Goal: Task Accomplishment & Management: Complete application form

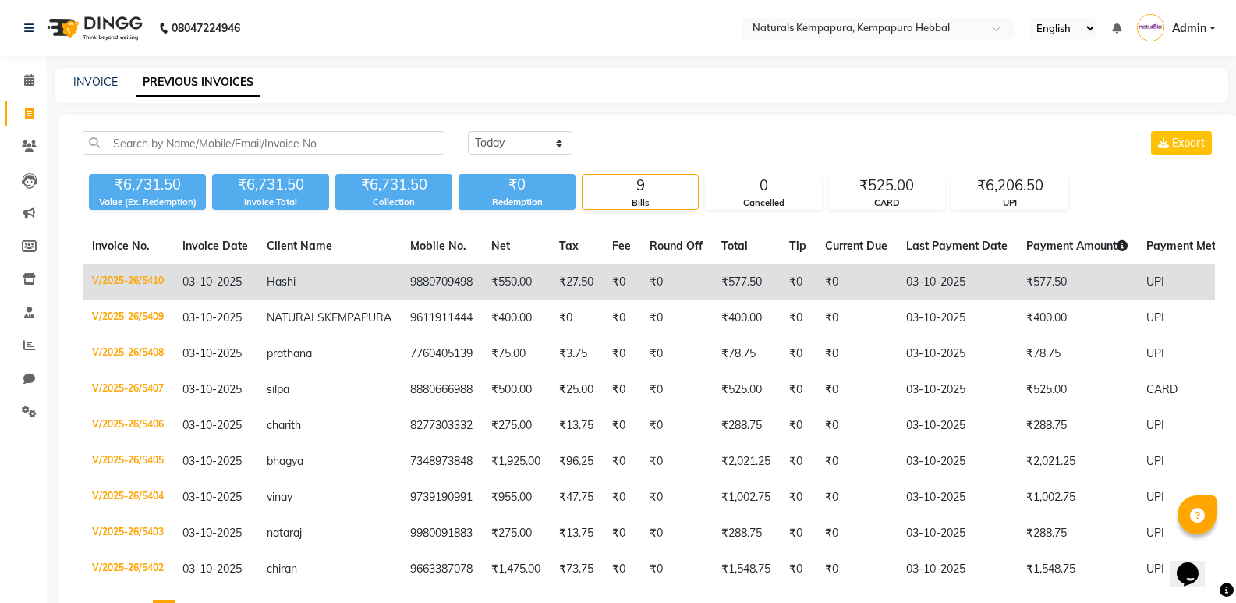
click at [482, 280] on td "₹550.00" at bounding box center [516, 282] width 68 height 37
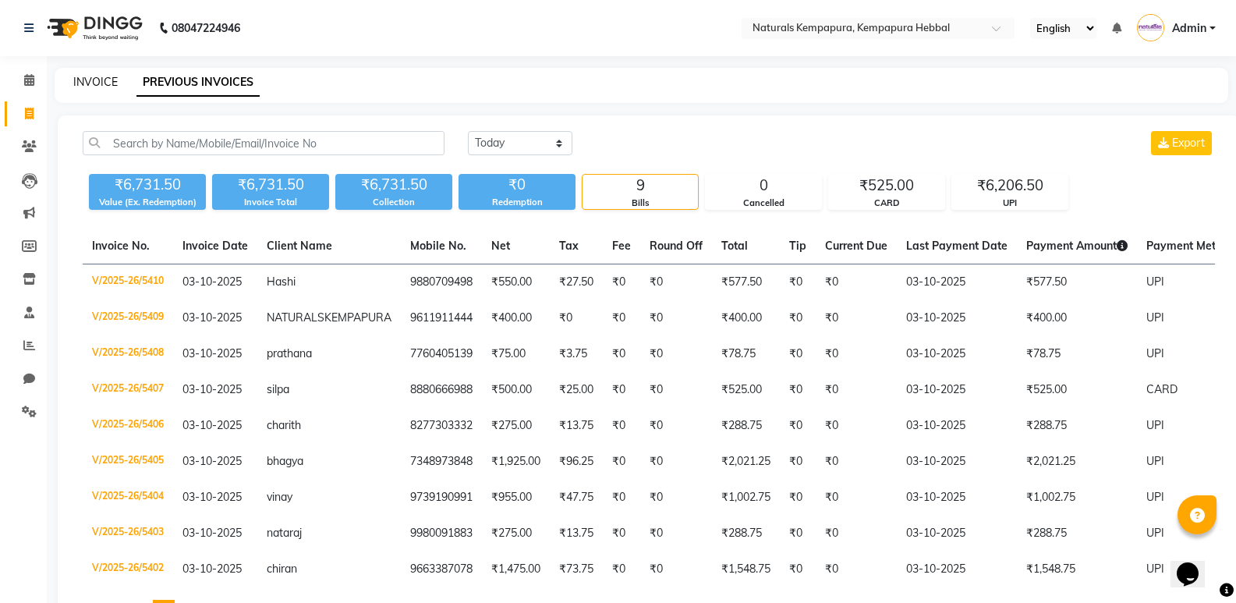
click at [94, 82] on link "INVOICE" at bounding box center [95, 82] width 44 height 14
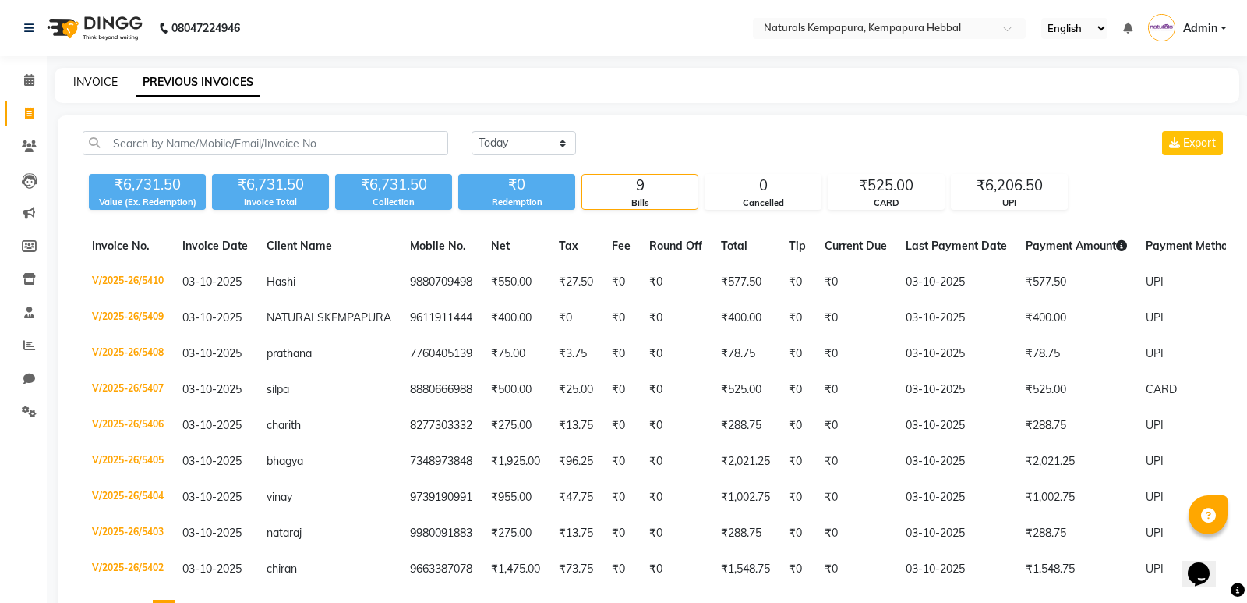
select select "7848"
select select "service"
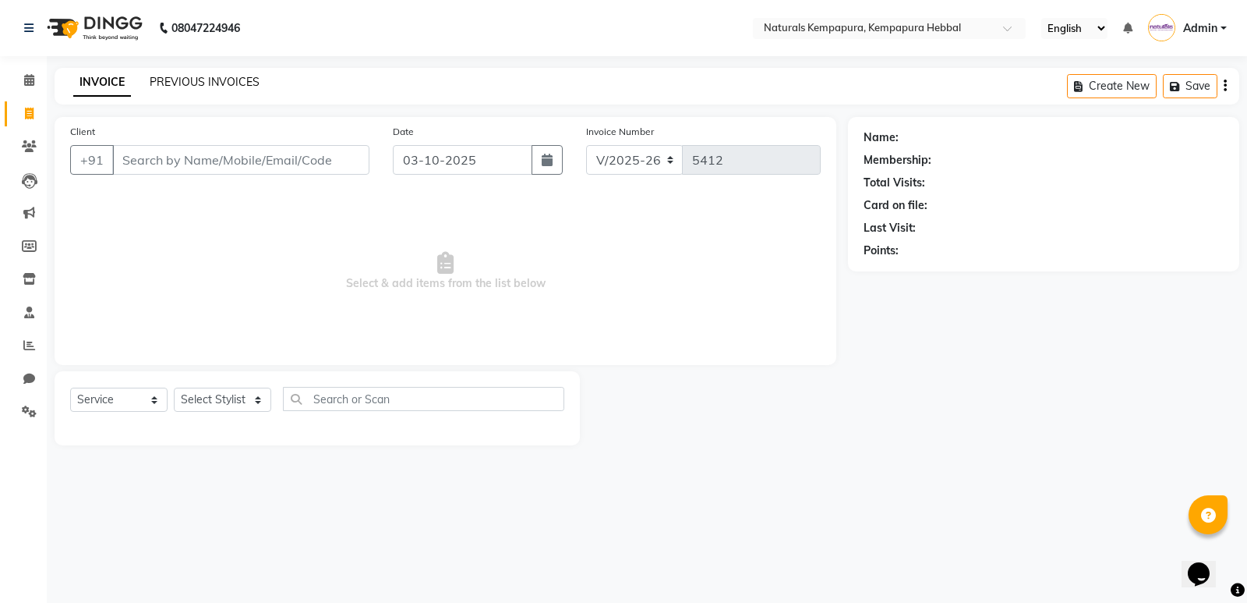
click at [180, 79] on link "PREVIOUS INVOICES" at bounding box center [205, 82] width 110 height 14
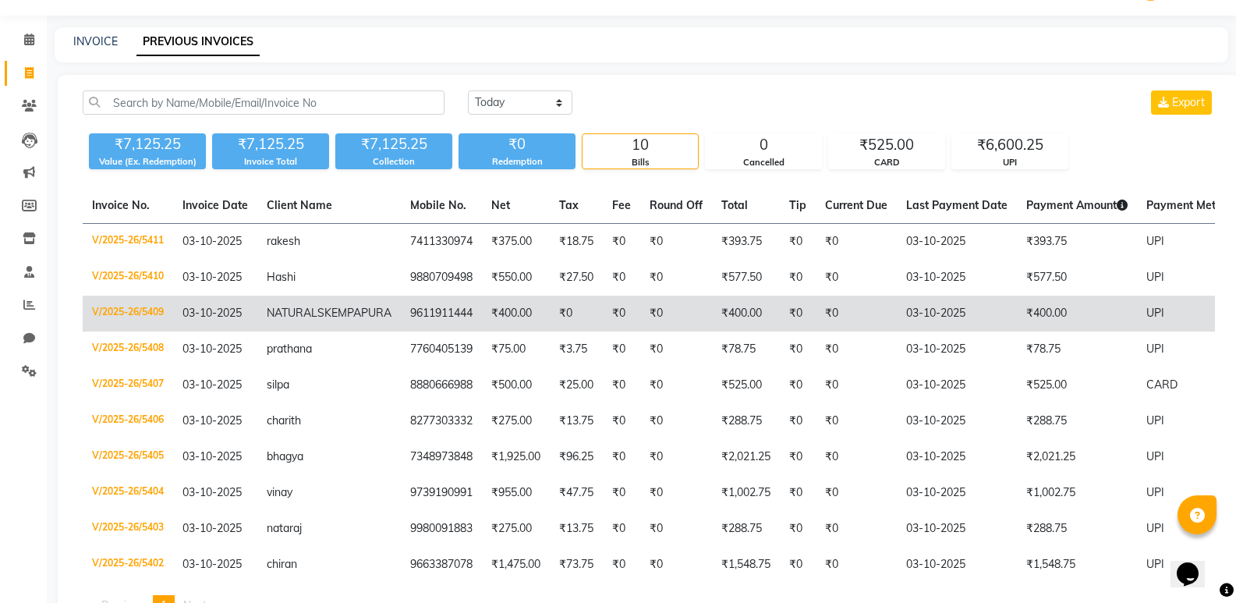
scroll to position [78, 0]
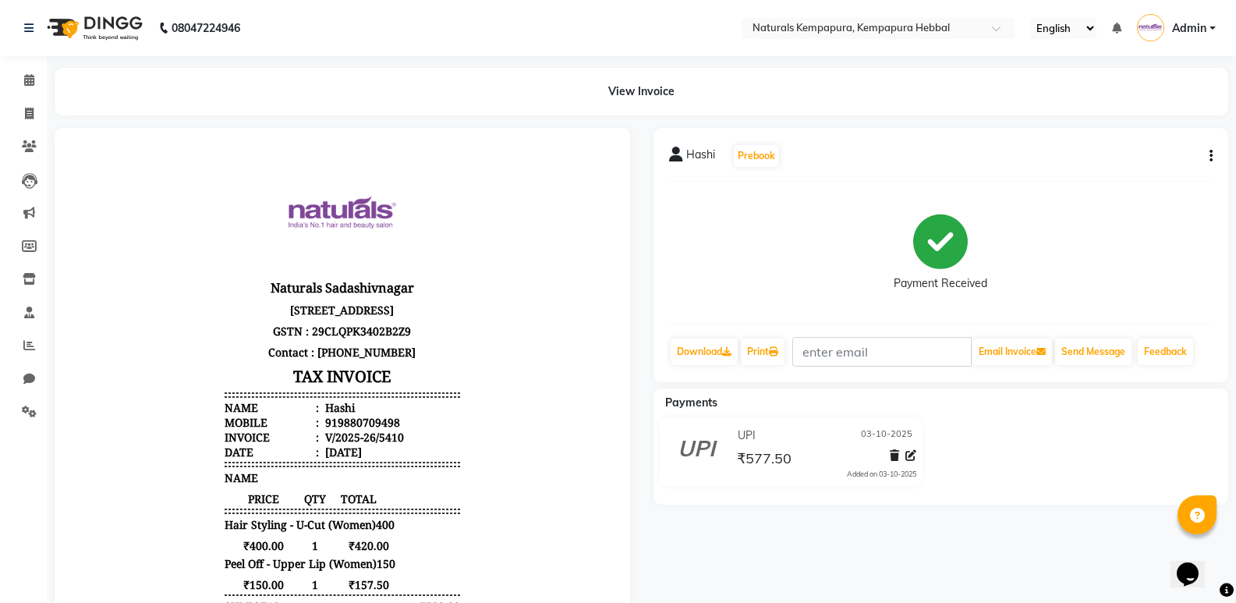
click at [1211, 156] on icon "button" at bounding box center [1210, 156] width 3 height 1
click at [1107, 157] on div "Edit Item Staff" at bounding box center [1133, 156] width 107 height 19
select select
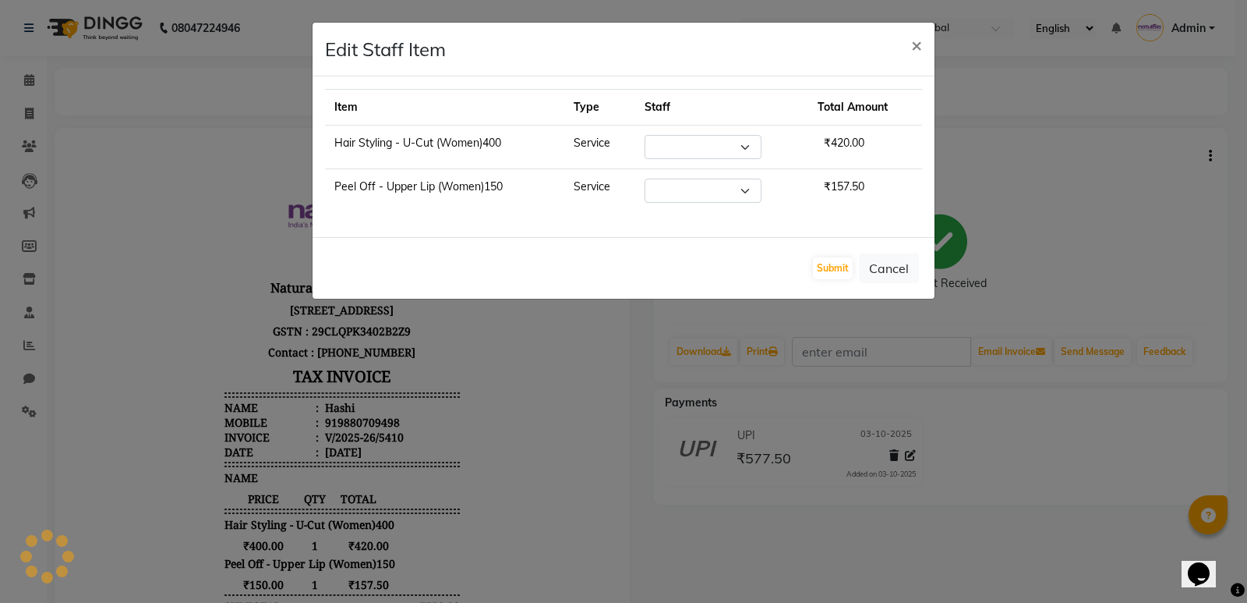
select select "93639"
select select "70442"
click at [918, 44] on span "×" at bounding box center [916, 44] width 11 height 23
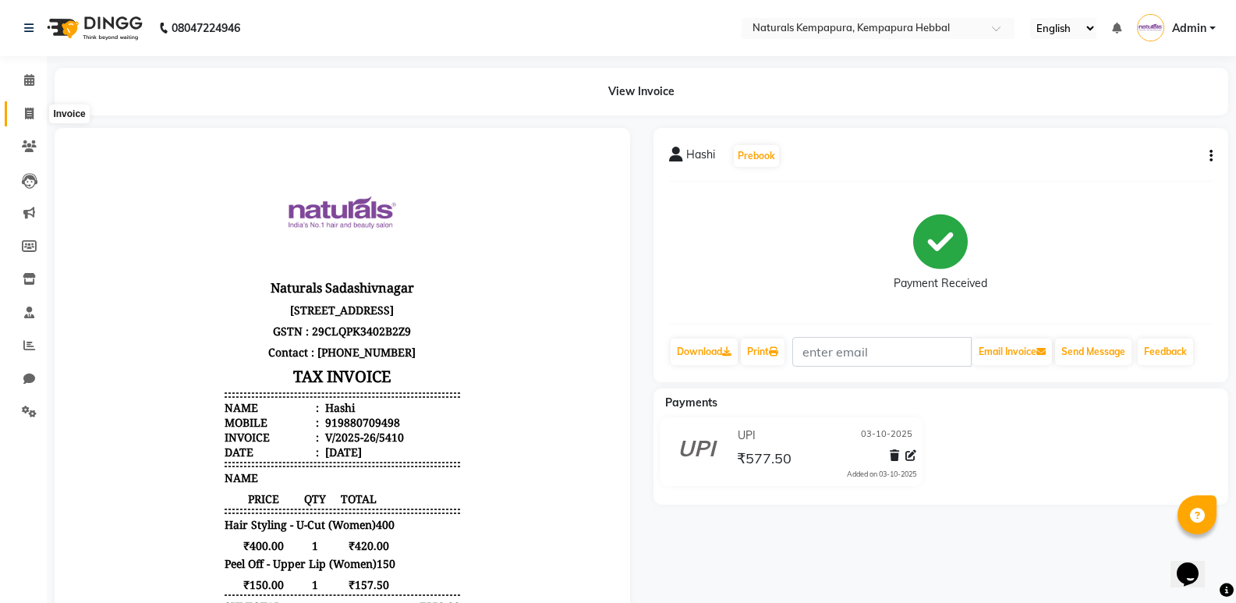
click at [21, 114] on span at bounding box center [29, 114] width 27 height 18
select select "service"
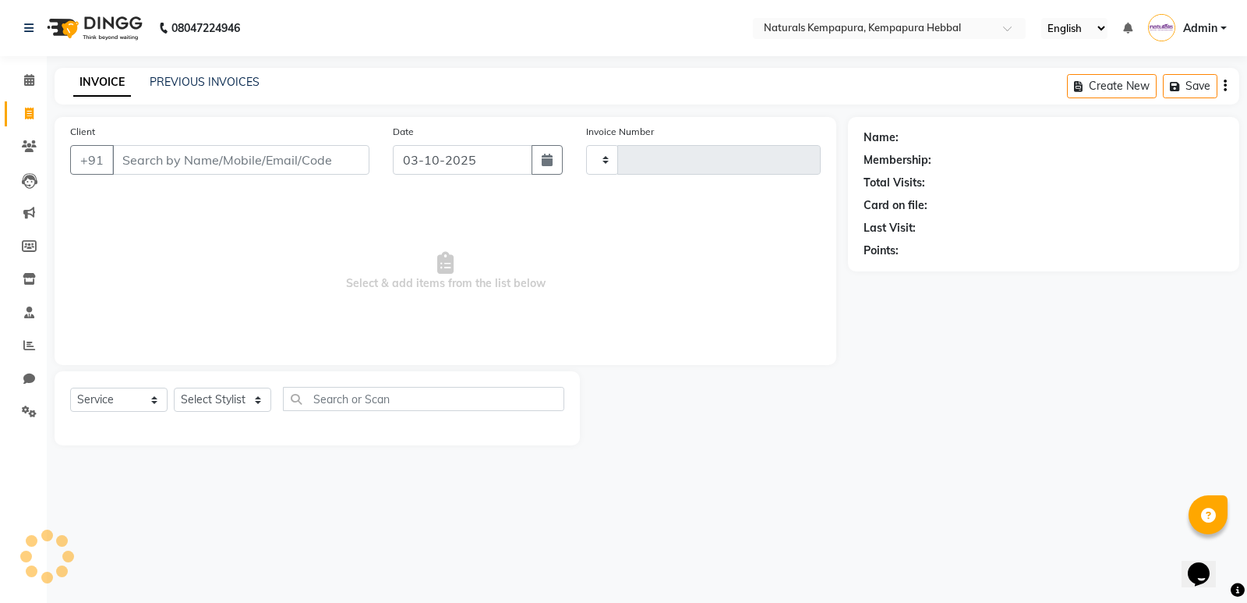
type input "5411"
select select "7848"
click at [235, 405] on select "Select Stylist DURGA [PERSON_NAME] [PERSON_NAME] [PERSON_NAME] MUSABEER [PERSON…" at bounding box center [222, 399] width 97 height 24
select select "93639"
click at [174, 387] on select "Select Stylist DURGA [PERSON_NAME] [PERSON_NAME] [PERSON_NAME] MUSABEER [PERSON…" at bounding box center [222, 399] width 97 height 24
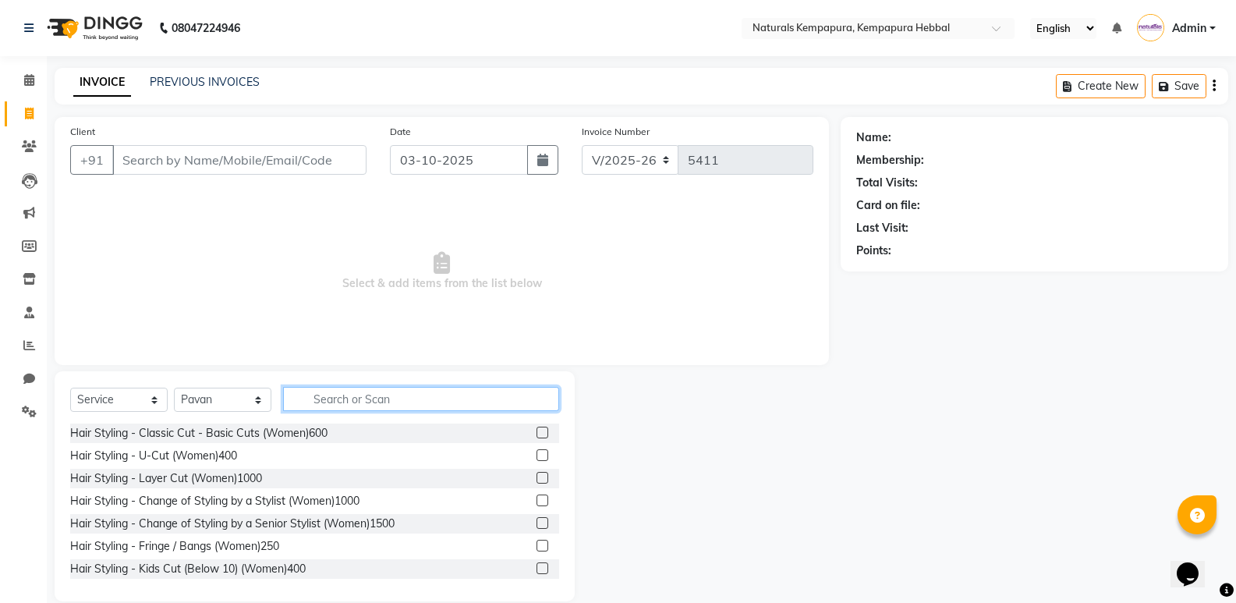
click at [322, 395] on input "text" at bounding box center [421, 399] width 276 height 24
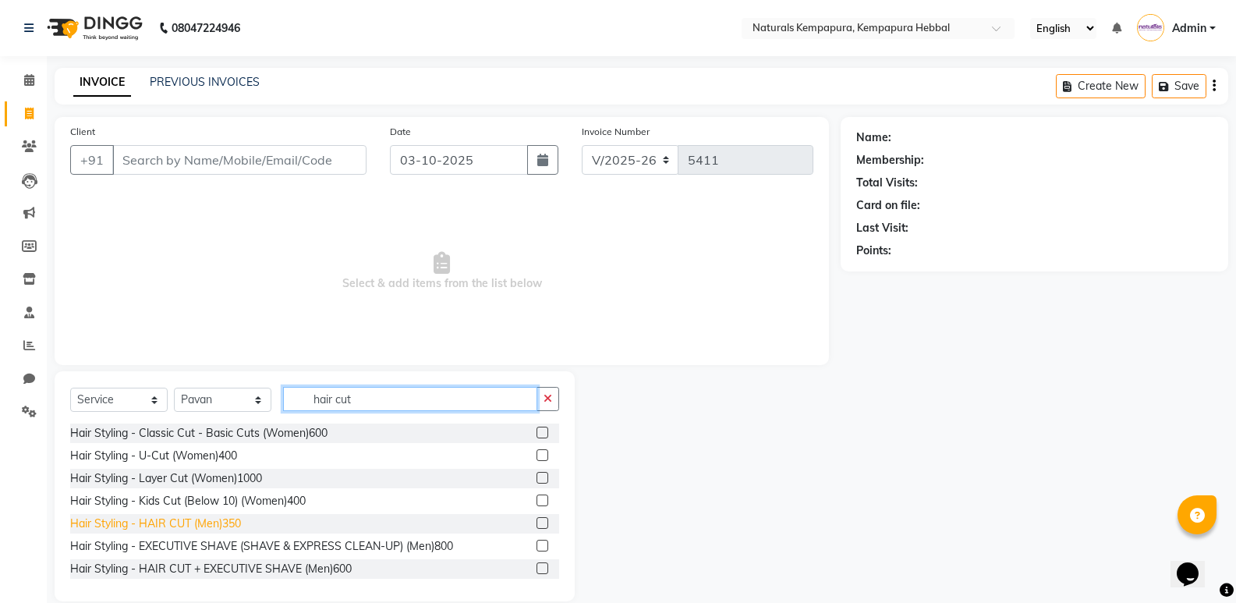
type input "hair cut"
click at [215, 527] on div "Hair Styling - HAIR CUT (Men)350" at bounding box center [155, 523] width 171 height 16
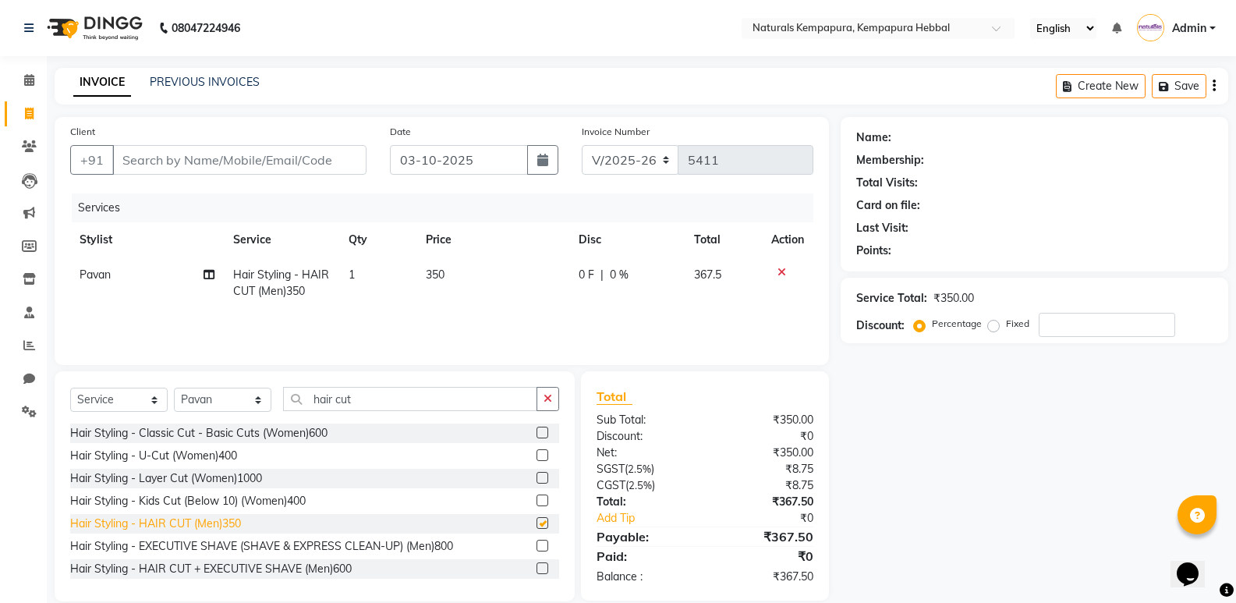
checkbox input "false"
click at [188, 160] on input "Client" at bounding box center [239, 160] width 254 height 30
click at [160, 165] on input "Client" at bounding box center [239, 160] width 254 height 30
type input "7"
type input "0"
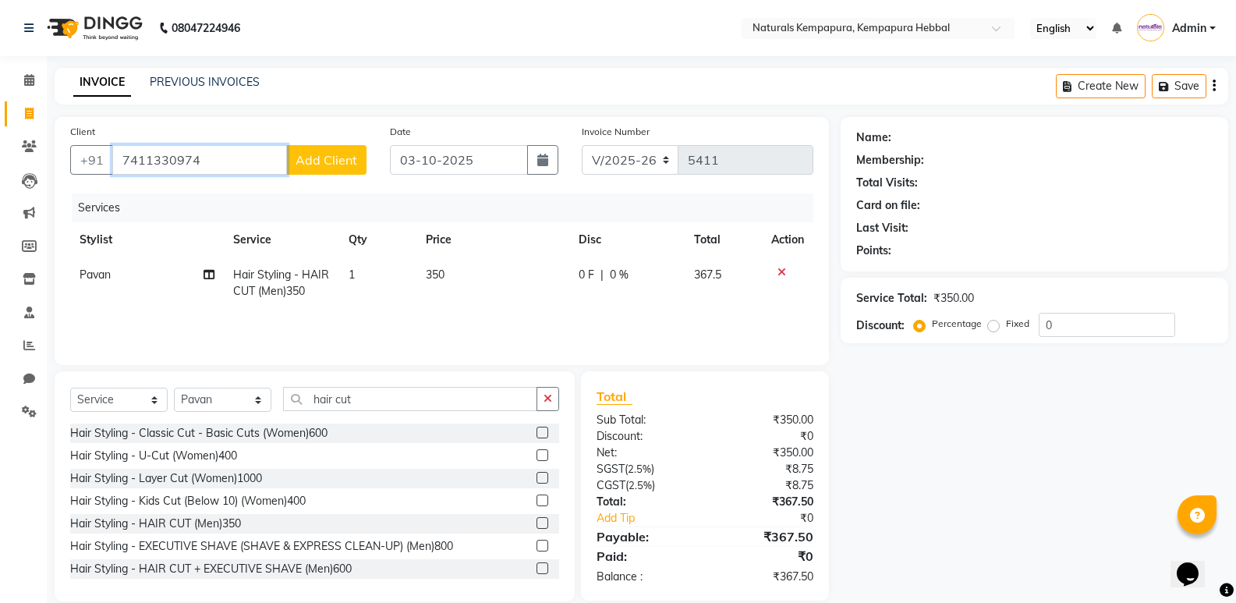
type input "7411330974"
click at [323, 165] on span "Add Client" at bounding box center [326, 160] width 62 height 16
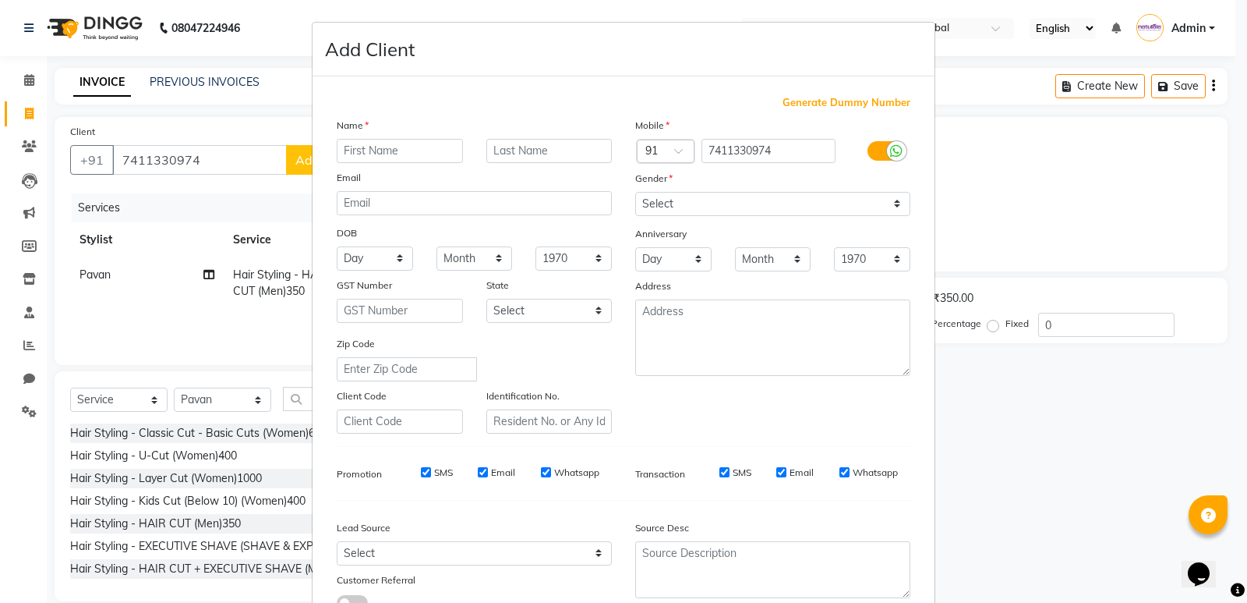
click at [407, 148] on input "text" at bounding box center [400, 151] width 126 height 24
type input "rakesh"
drag, startPoint x: 660, startPoint y: 205, endPoint x: 667, endPoint y: 215, distance: 11.9
click at [660, 205] on select "Select [DEMOGRAPHIC_DATA] [DEMOGRAPHIC_DATA] Other Prefer Not To Say" at bounding box center [772, 204] width 275 height 24
select select "[DEMOGRAPHIC_DATA]"
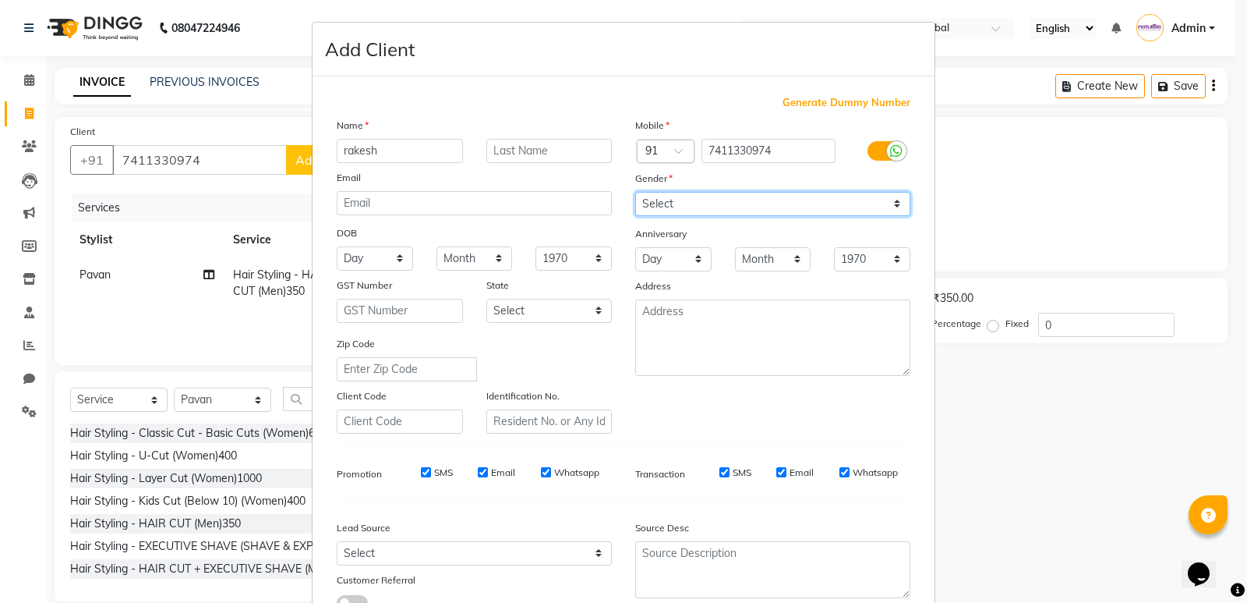
click at [635, 192] on select "Select [DEMOGRAPHIC_DATA] [DEMOGRAPHIC_DATA] Other Prefer Not To Say" at bounding box center [772, 204] width 275 height 24
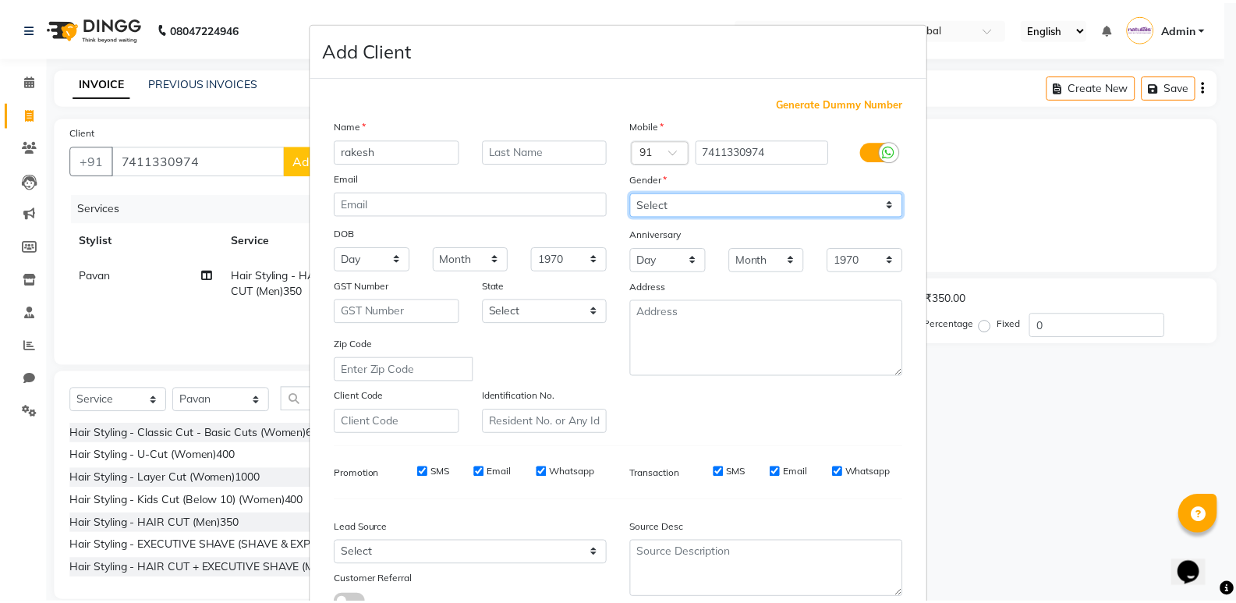
scroll to position [117, 0]
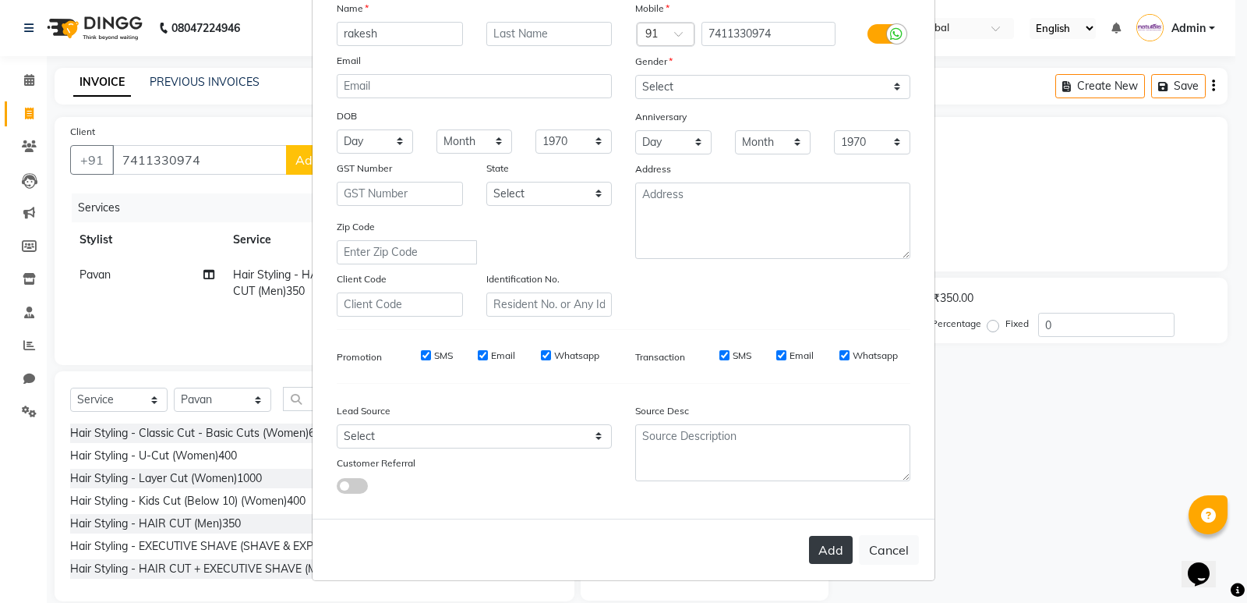
click at [822, 539] on button "Add" at bounding box center [831, 550] width 44 height 28
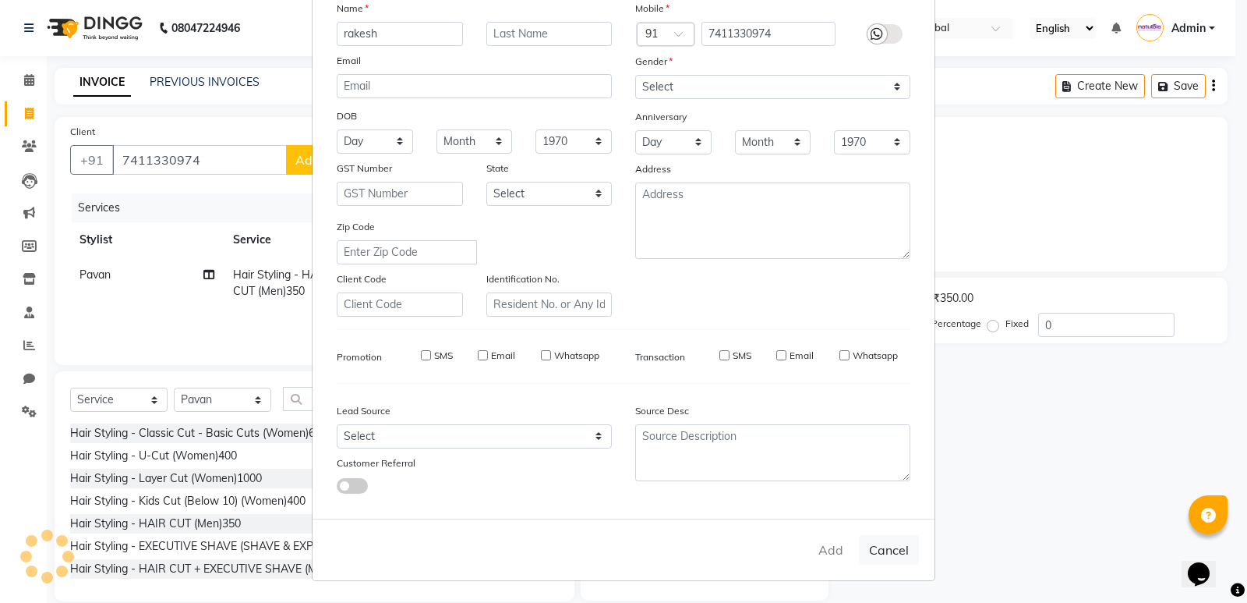
select select
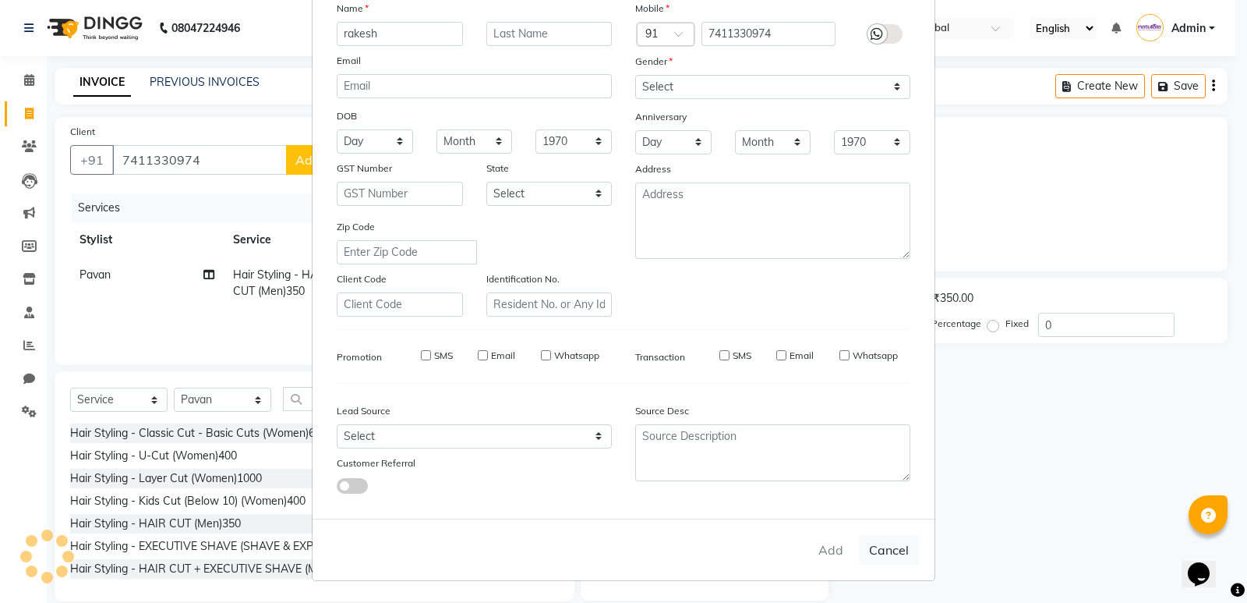
select select
checkbox input "false"
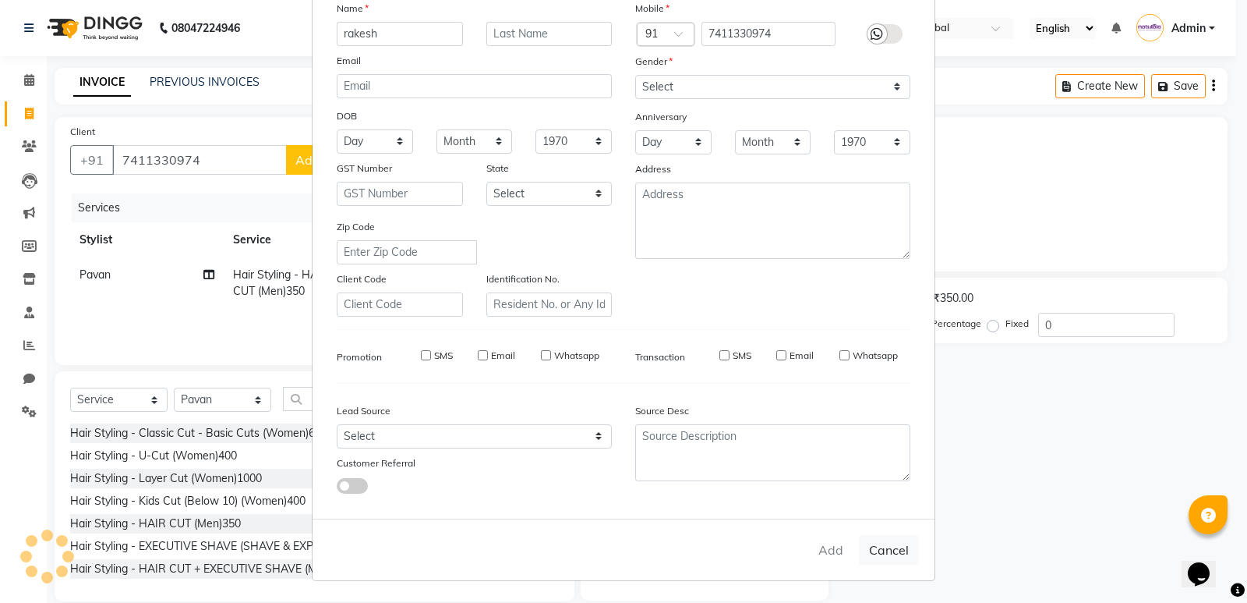
checkbox input "false"
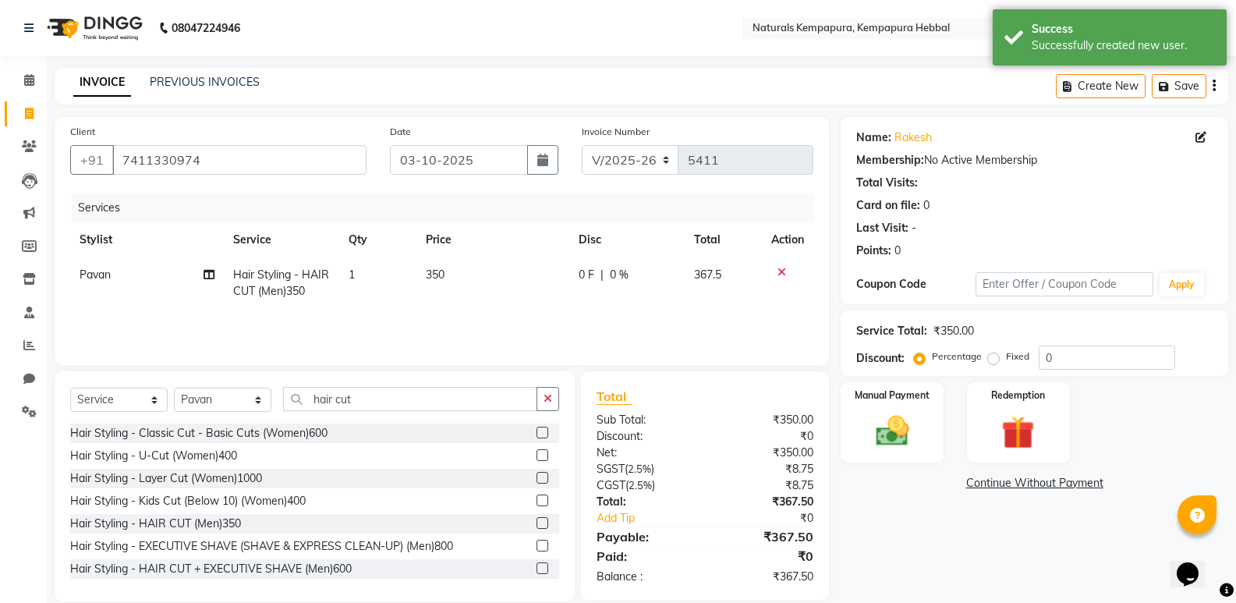
scroll to position [22, 0]
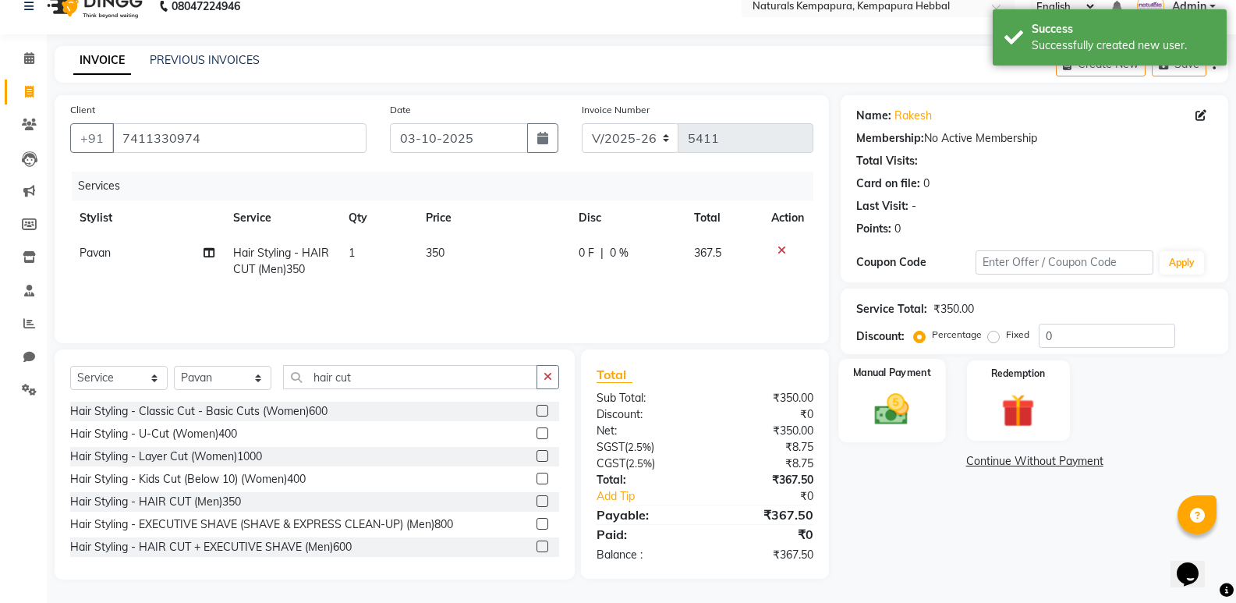
click at [899, 398] on img at bounding box center [891, 409] width 55 height 40
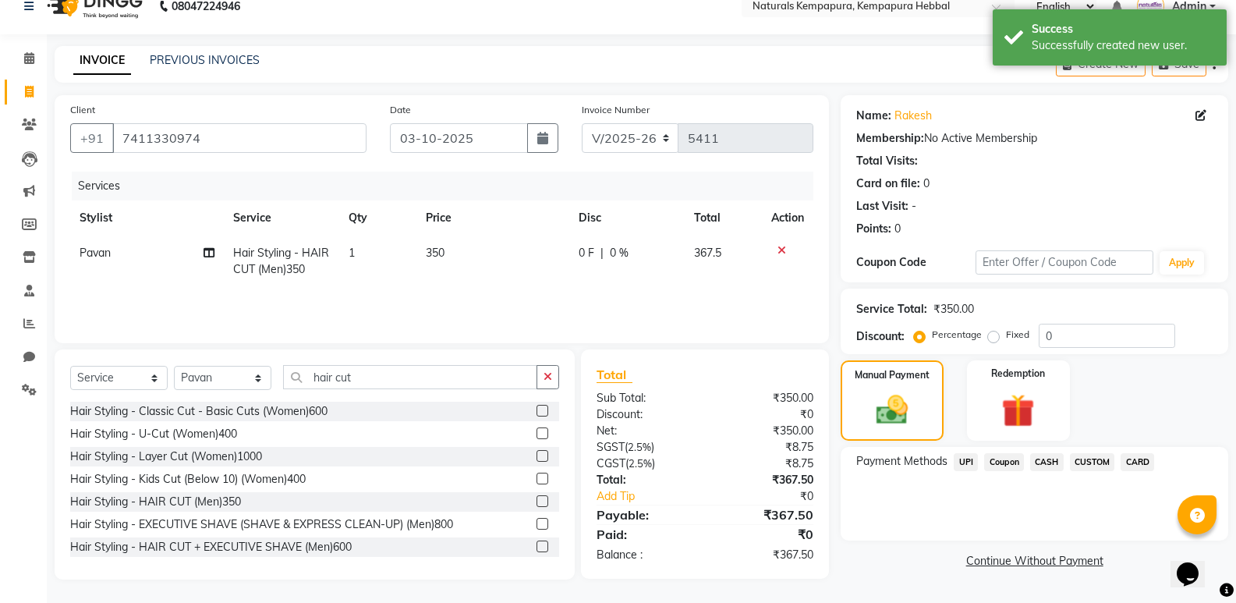
click at [964, 464] on span "UPI" at bounding box center [965, 462] width 24 height 18
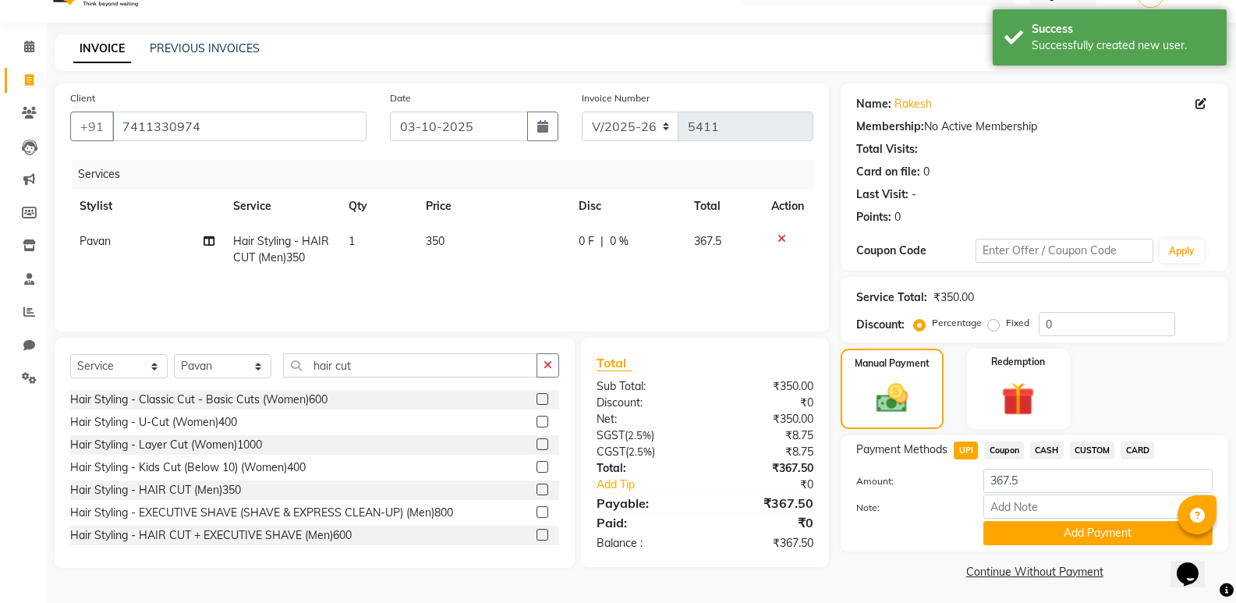
scroll to position [37, 0]
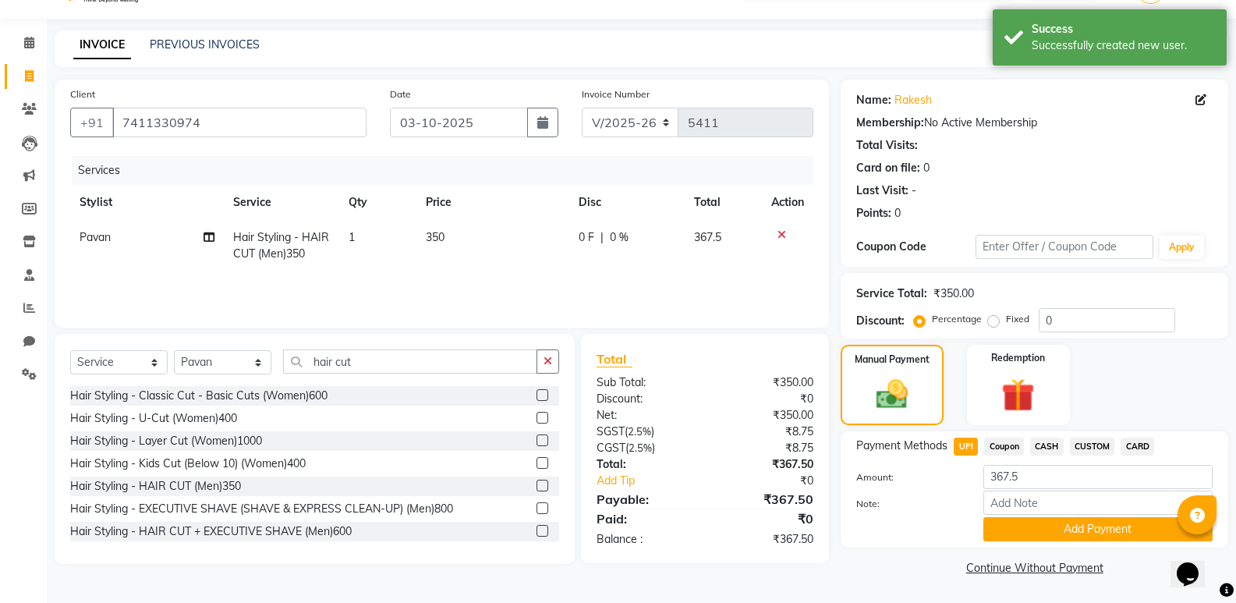
click at [901, 558] on div "Name: Rakesh Membership: No Active Membership Total Visits: Card on file: 0 Las…" at bounding box center [1039, 330] width 399 height 500
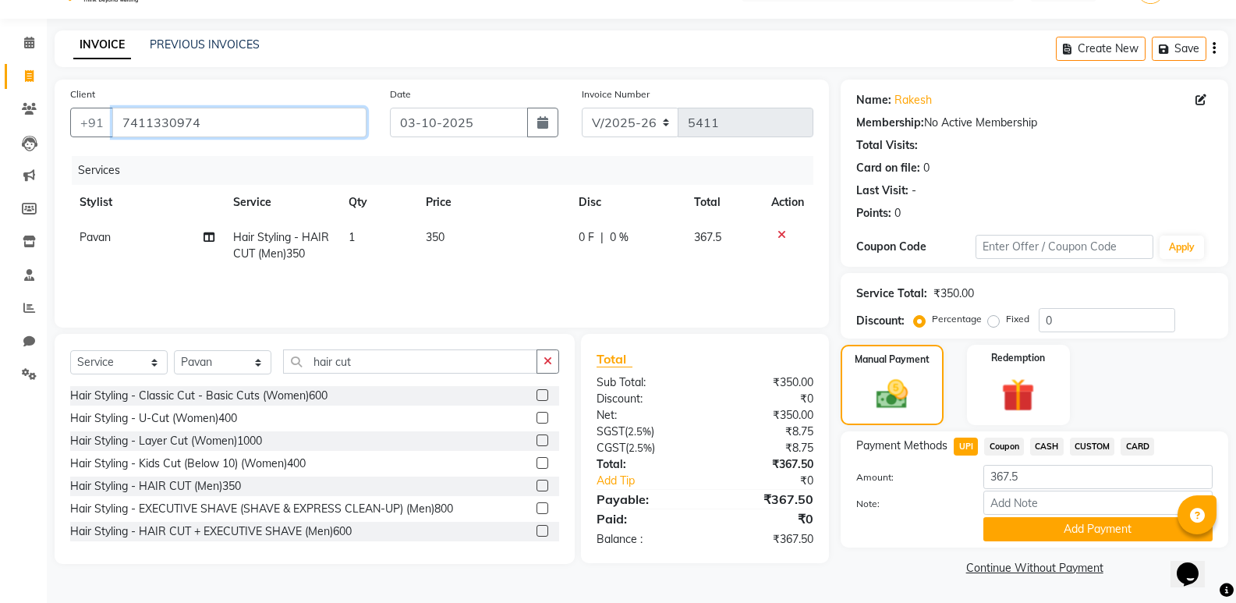
drag, startPoint x: 120, startPoint y: 122, endPoint x: 242, endPoint y: 122, distance: 122.4
click at [242, 122] on input "7411330974" at bounding box center [239, 123] width 254 height 30
click at [351, 363] on input "hair cut" at bounding box center [410, 361] width 254 height 24
click at [350, 362] on input "hair cut" at bounding box center [410, 361] width 254 height 24
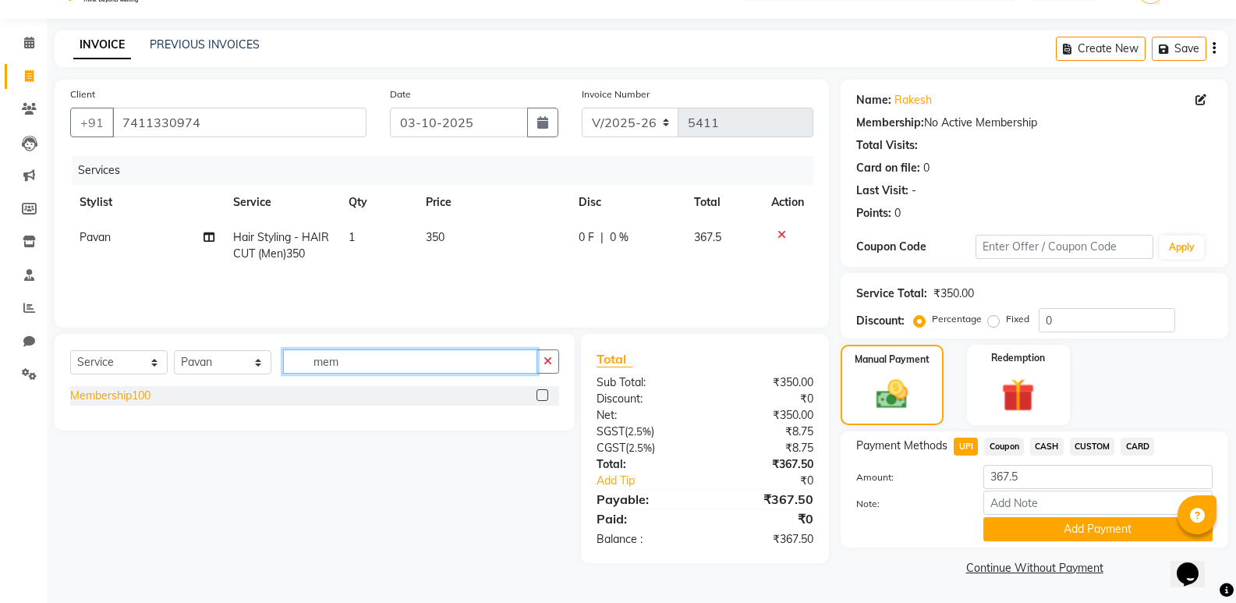
type input "mem"
click at [118, 395] on div "Membership100" at bounding box center [110, 395] width 80 height 16
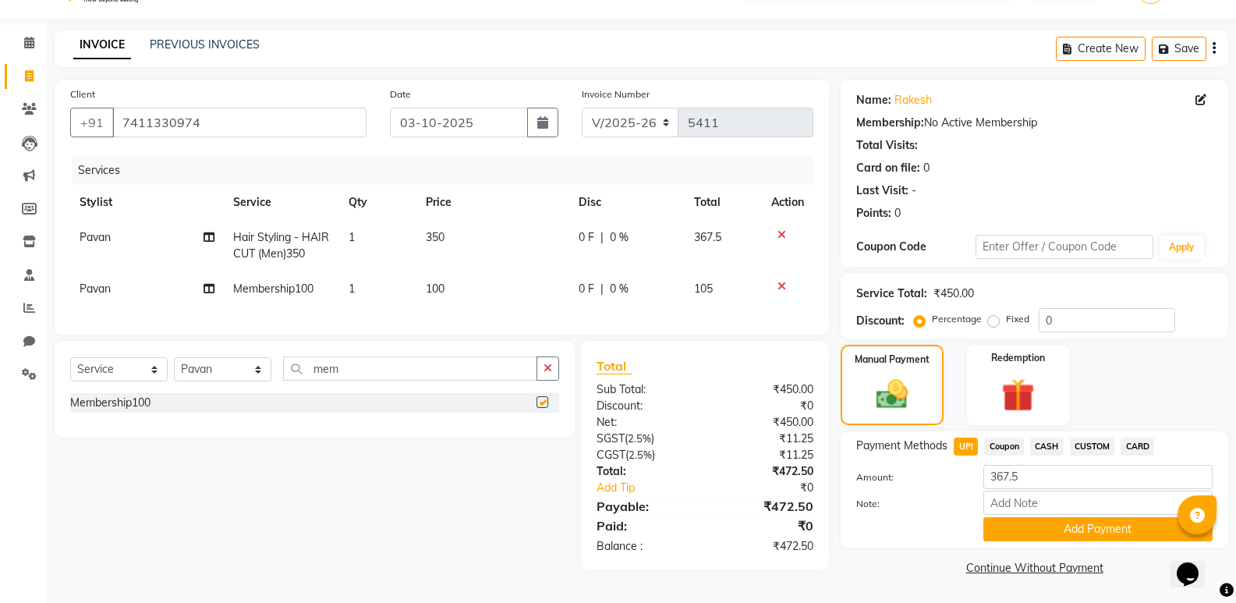
checkbox input "false"
click at [589, 234] on span "0 F" at bounding box center [586, 237] width 16 height 16
select select "93639"
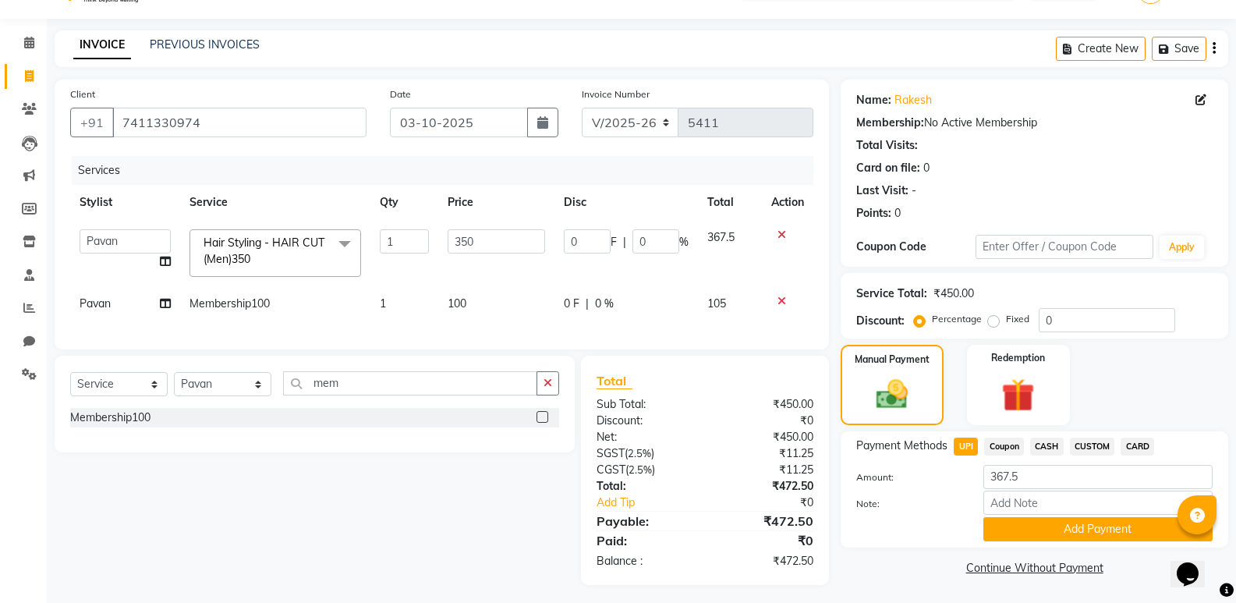
click at [779, 302] on icon at bounding box center [781, 300] width 9 height 11
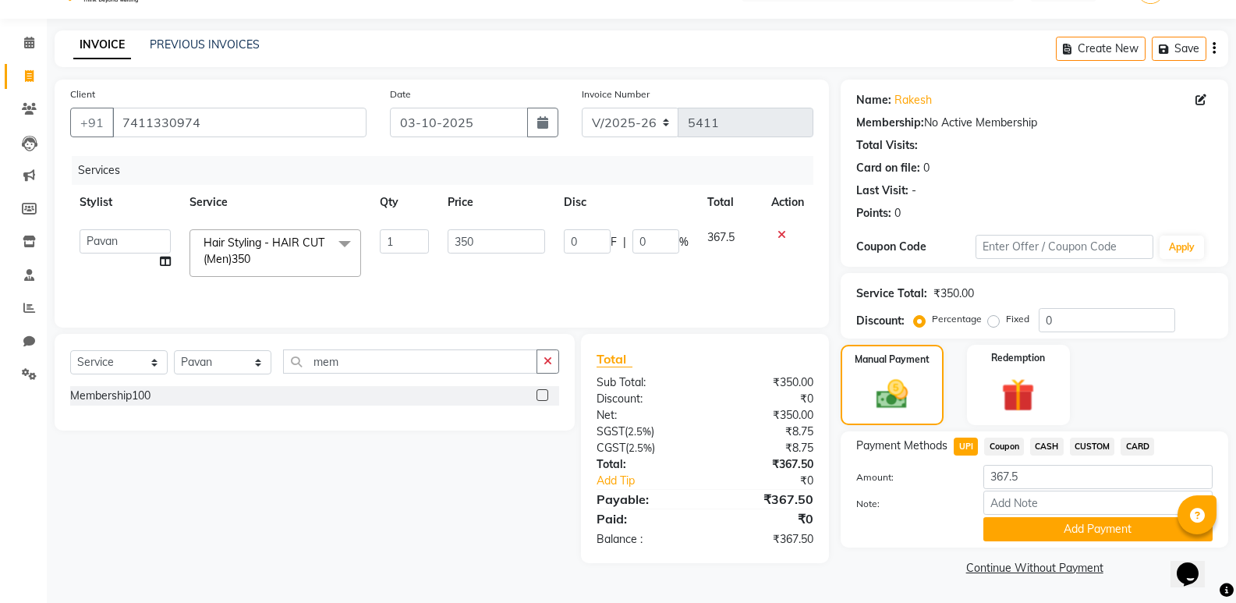
click at [833, 521] on div "Total Sub Total: ₹350.00 Discount: ₹0 Net: ₹350.00 SGST ( 2.5% ) ₹8.75 CGST ( 2…" at bounding box center [708, 448] width 266 height 229
click at [364, 359] on input "mem" at bounding box center [410, 361] width 254 height 24
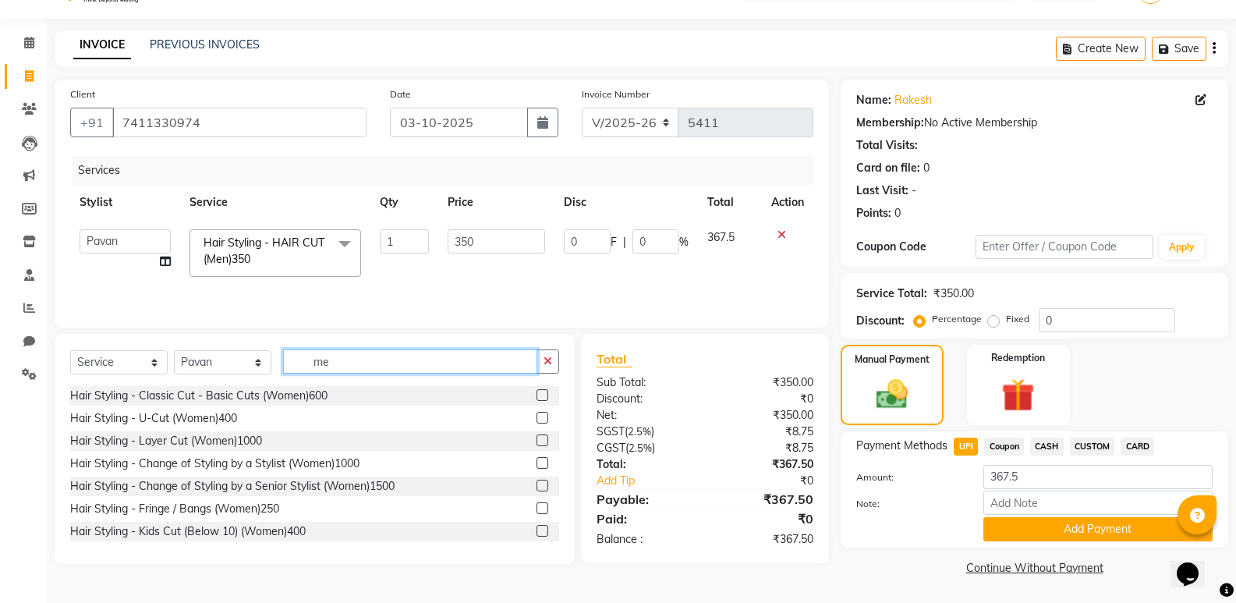
type input "mem"
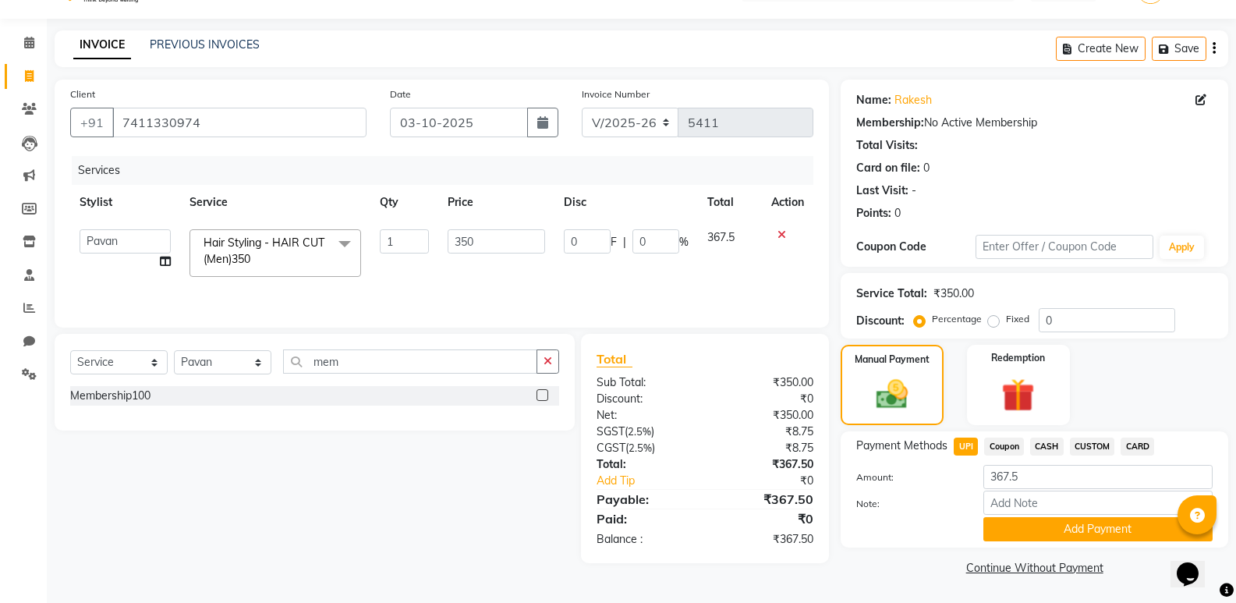
click at [154, 398] on div "Membership100" at bounding box center [314, 395] width 489 height 19
click at [140, 394] on div "Membership100" at bounding box center [110, 395] width 80 height 16
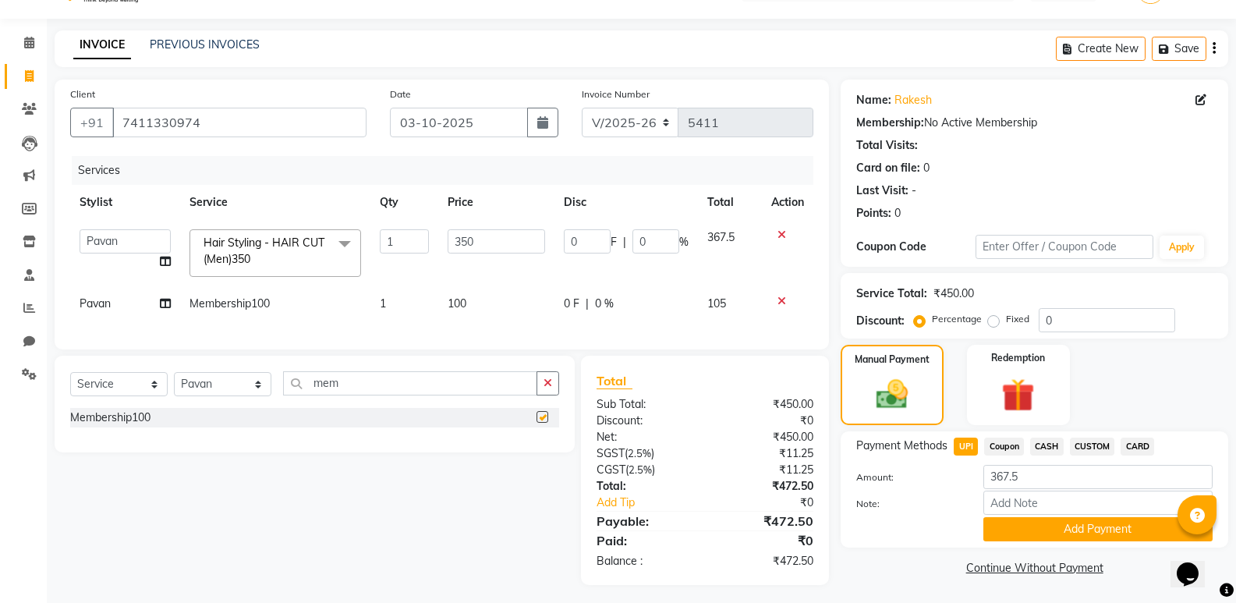
checkbox input "false"
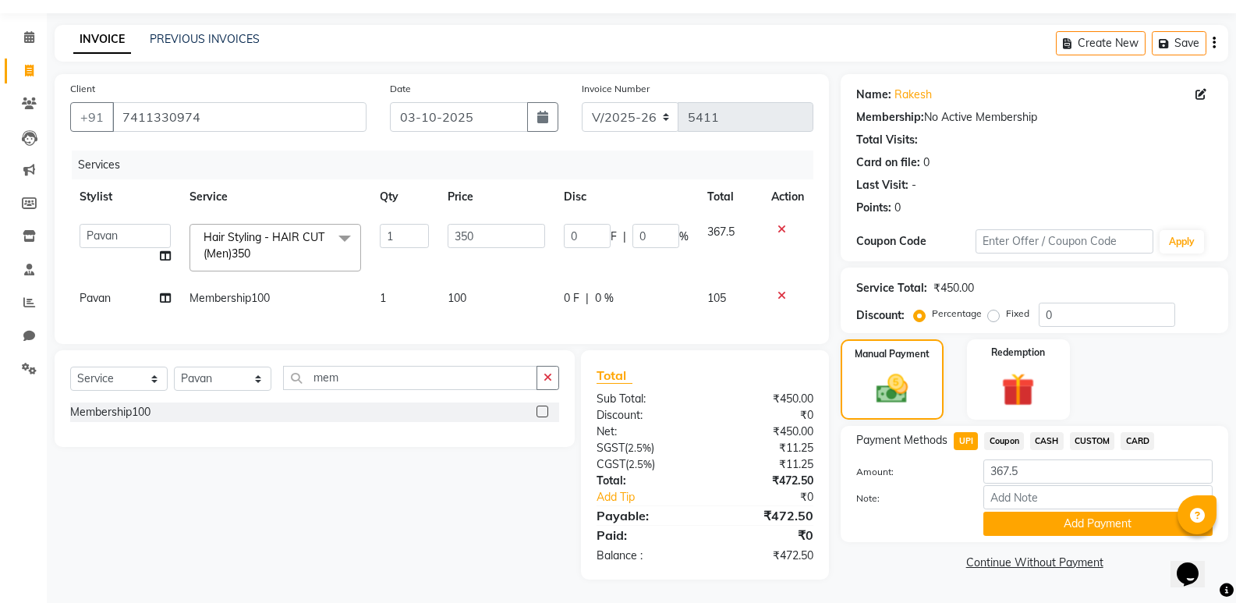
scroll to position [55, 0]
click at [882, 561] on div "Name: Rakesh Membership: No Active Membership Total Visits: Card on file: 0 Las…" at bounding box center [1039, 326] width 399 height 505
click at [584, 225] on input "0" at bounding box center [587, 236] width 47 height 24
type input "75"
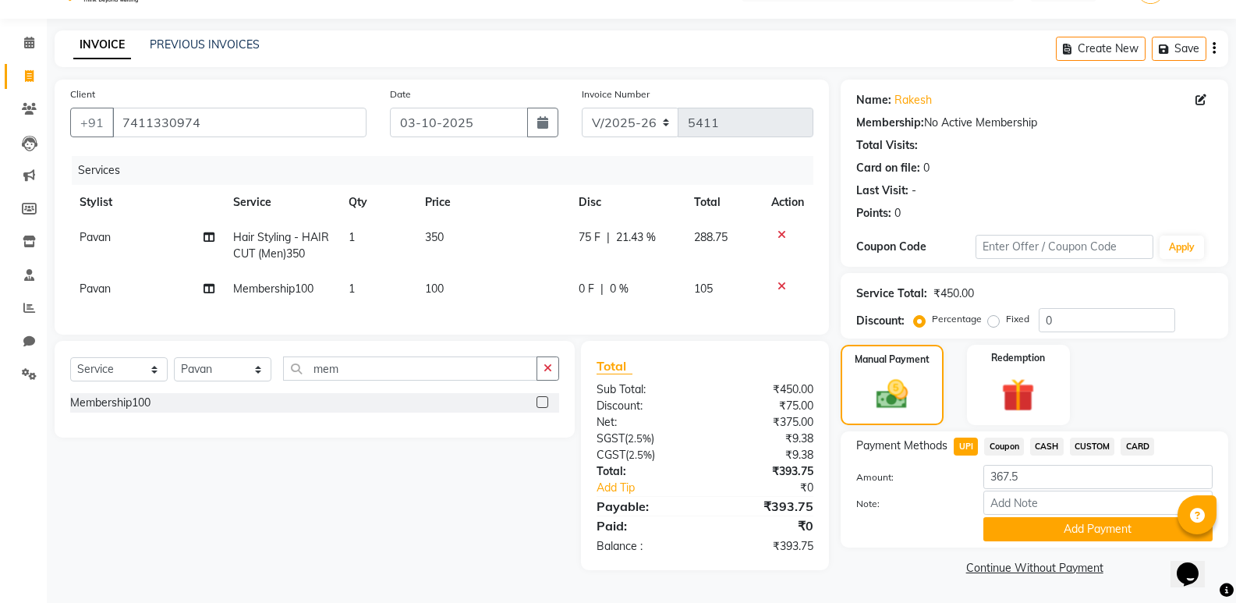
scroll to position [40, 0]
click at [862, 571] on div "Name: Rakesh Membership: No Active Membership Total Visits: Card on file: 0 Las…" at bounding box center [1039, 330] width 399 height 500
click at [836, 230] on div "Client [PHONE_NUMBER] Date [DATE] Invoice Number V/2025 V/[PHONE_NUMBER] Servic…" at bounding box center [442, 330] width 798 height 500
click at [1038, 512] on input "Note:" at bounding box center [1097, 502] width 229 height 24
click at [1027, 527] on button "Add Payment" at bounding box center [1097, 529] width 229 height 24
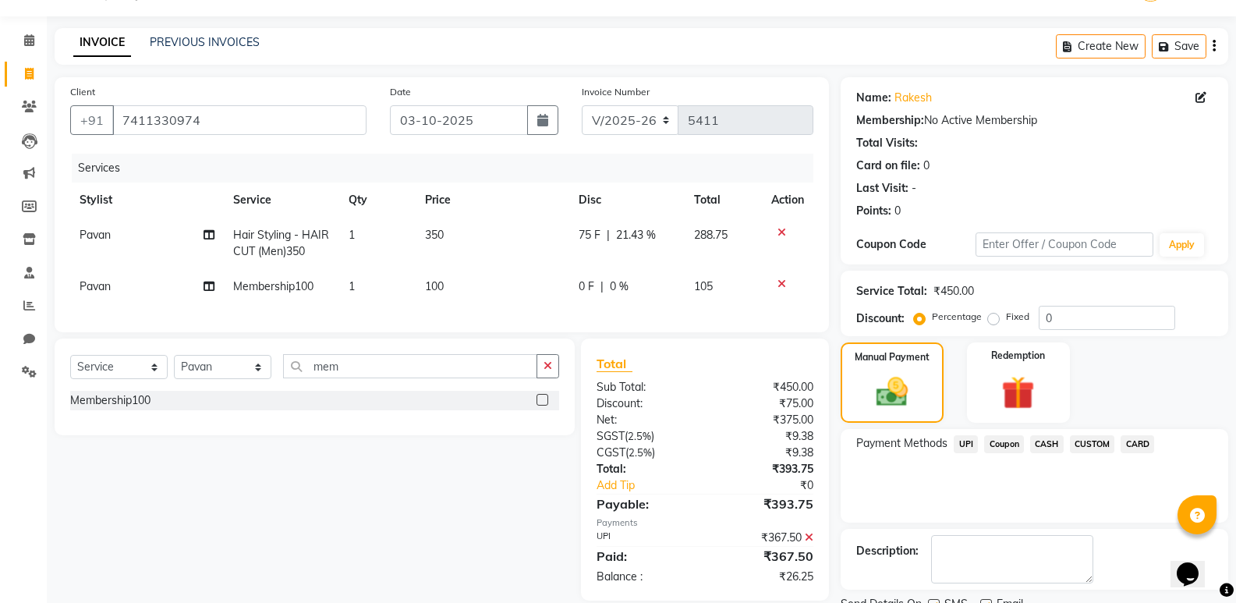
scroll to position [103, 0]
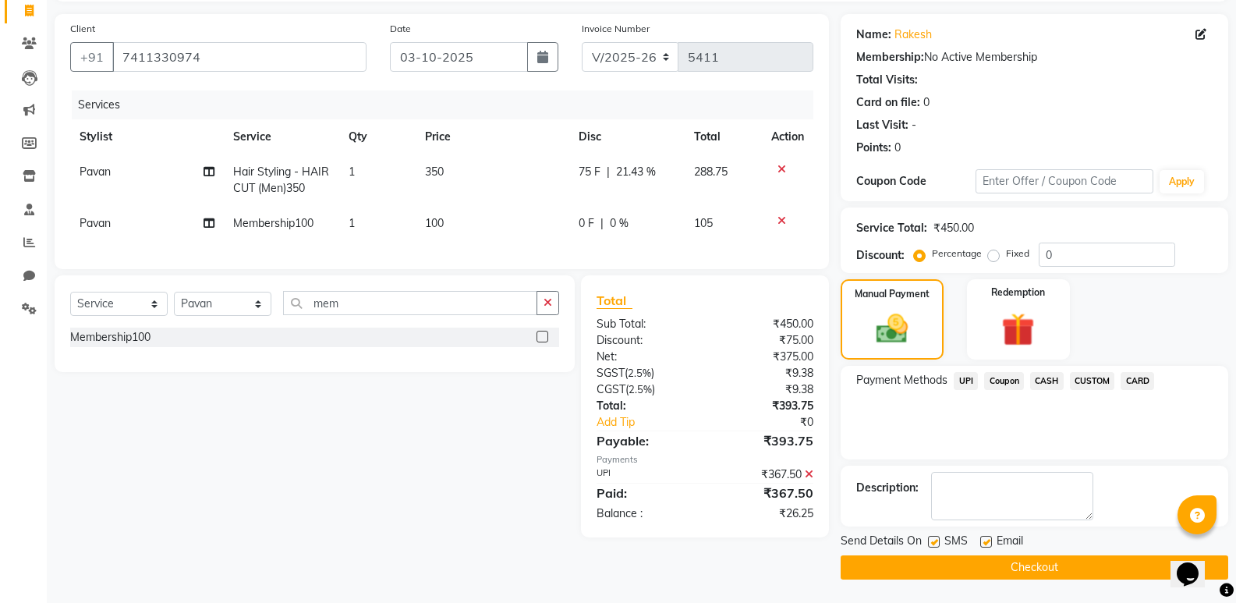
click at [988, 543] on label at bounding box center [986, 542] width 12 height 12
click at [988, 543] on input "checkbox" at bounding box center [985, 542] width 10 height 10
checkbox input "false"
click at [964, 379] on span "UPI" at bounding box center [965, 381] width 24 height 18
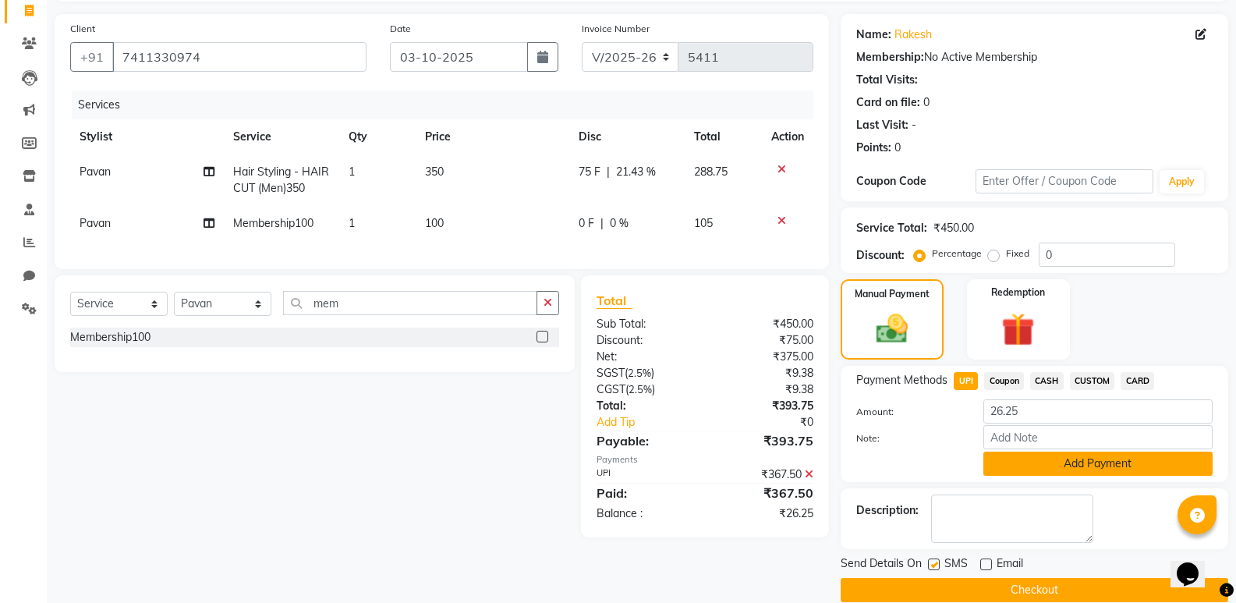
click at [1035, 462] on button "Add Payment" at bounding box center [1097, 463] width 229 height 24
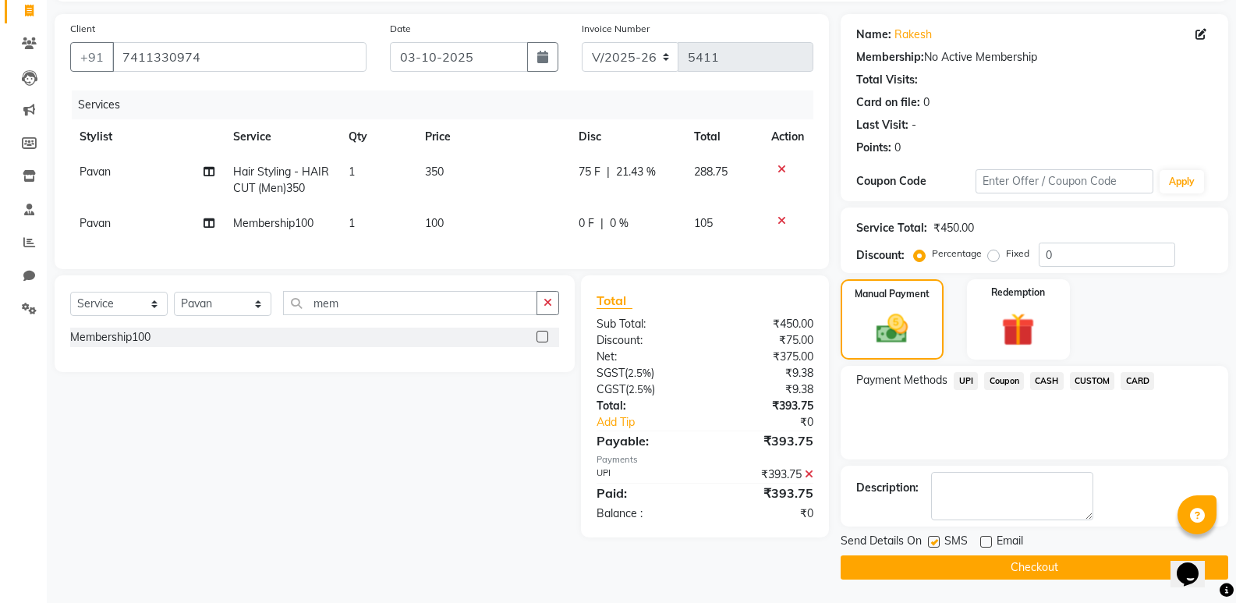
click at [1021, 568] on button "Checkout" at bounding box center [1033, 567] width 387 height 24
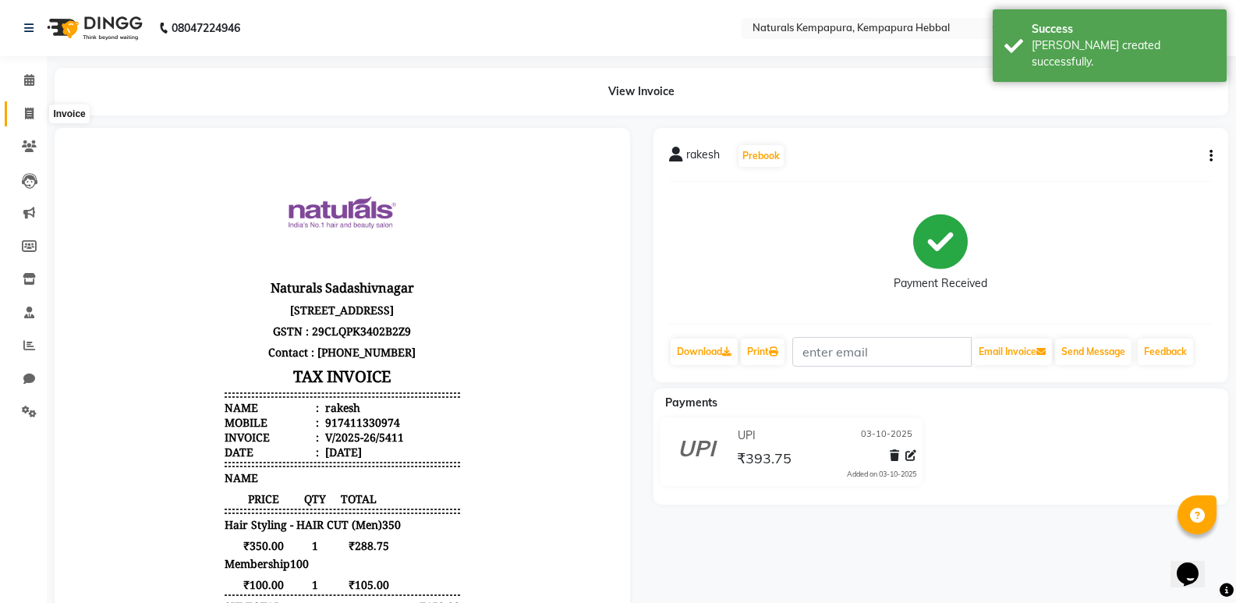
click at [29, 114] on icon at bounding box center [29, 114] width 9 height 12
select select "7848"
select select "service"
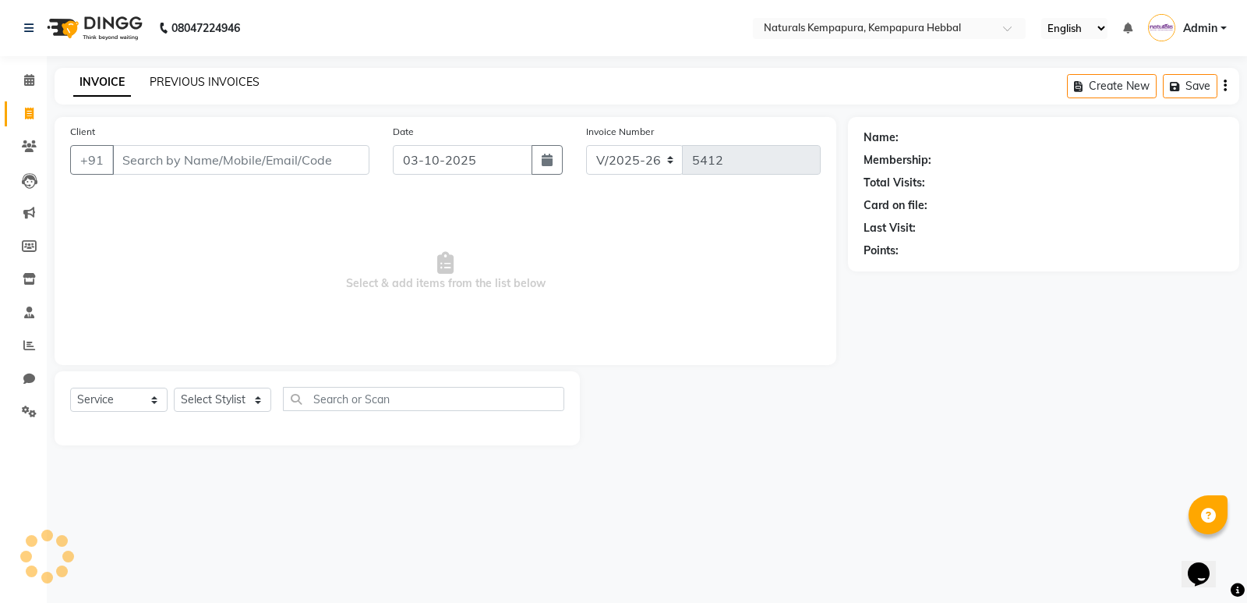
click at [161, 83] on link "PREVIOUS INVOICES" at bounding box center [205, 82] width 110 height 14
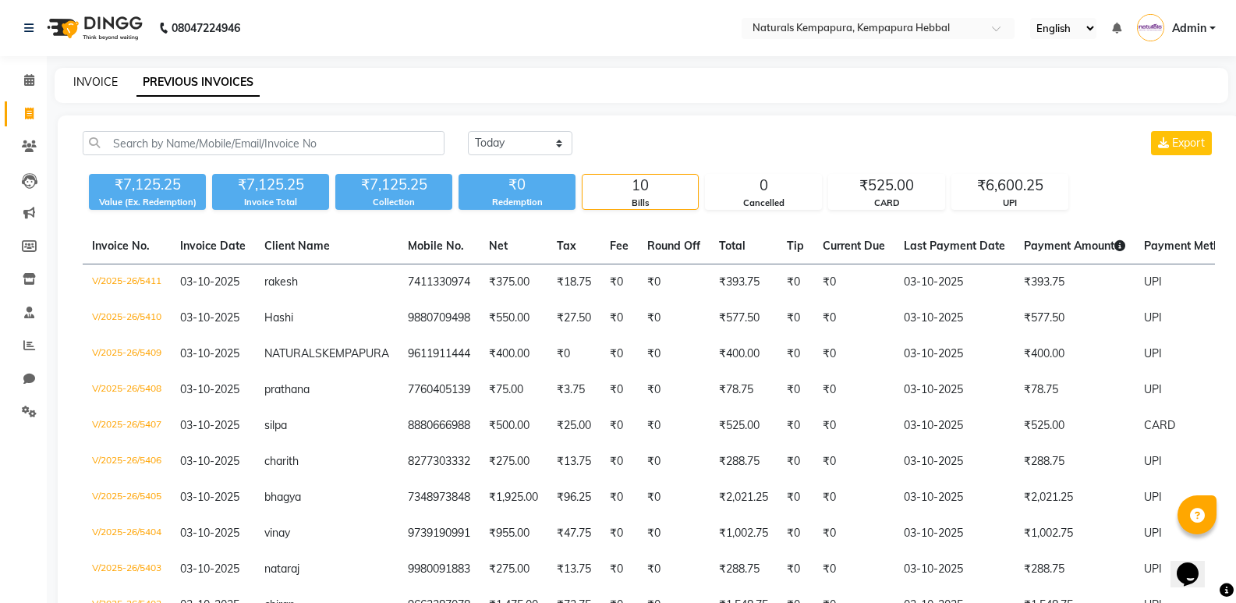
click at [97, 83] on link "INVOICE" at bounding box center [95, 82] width 44 height 14
select select "7848"
select select "service"
